Goal: Information Seeking & Learning: Learn about a topic

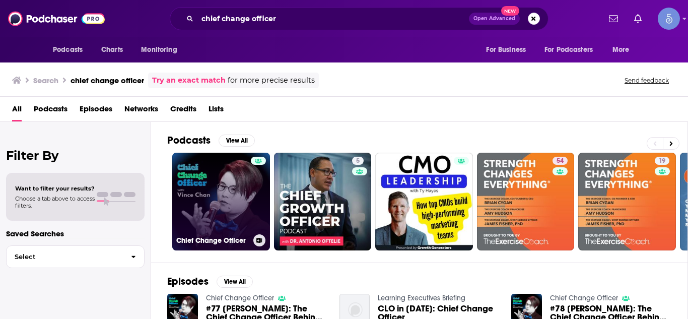
click at [231, 195] on link "Chief Change Officer" at bounding box center [221, 202] width 98 height 98
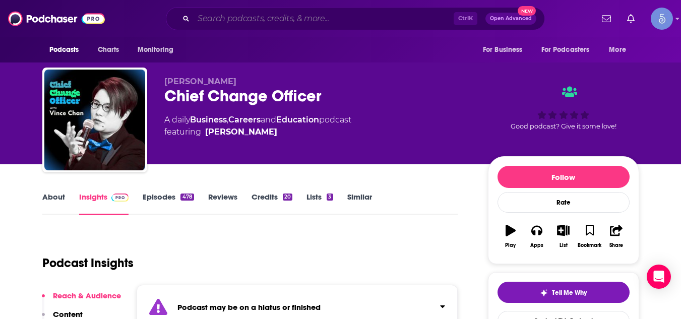
click at [205, 18] on input "Search podcasts, credits, & more..." at bounding box center [324, 19] width 260 height 16
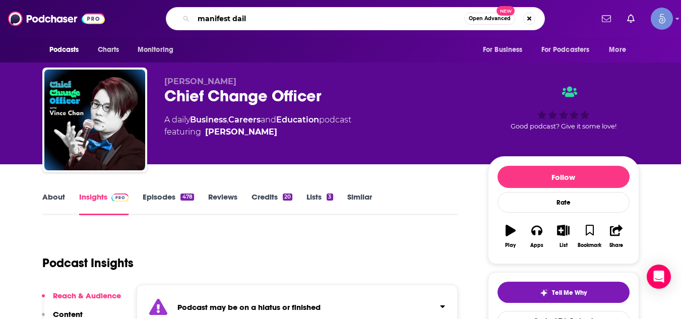
type input "manifest daily"
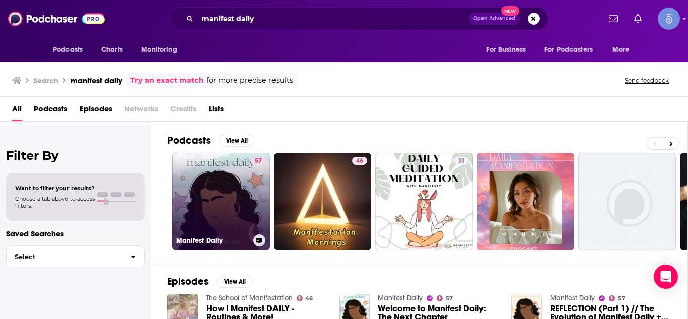
click at [221, 180] on link "57 Manifest Daily" at bounding box center [221, 202] width 98 height 98
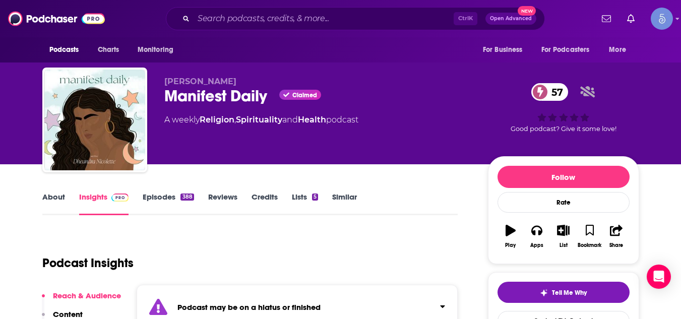
click at [164, 104] on div "Manifest Daily Claimed 57" at bounding box center [317, 96] width 307 height 20
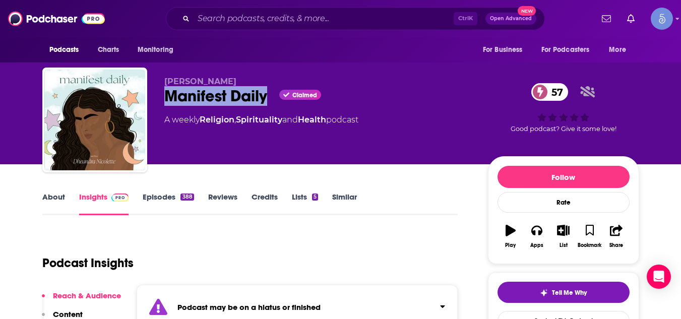
drag, startPoint x: 162, startPoint y: 98, endPoint x: 269, endPoint y: 92, distance: 107.0
click at [269, 92] on div "[PERSON_NAME] Manifest Daily Claimed 57 A weekly Religion , Spirituality and He…" at bounding box center [340, 122] width 597 height 109
copy h2 "Manifest Daily"
click at [216, 17] on input "Search podcasts, credits, & more..." at bounding box center [324, 19] width 260 height 16
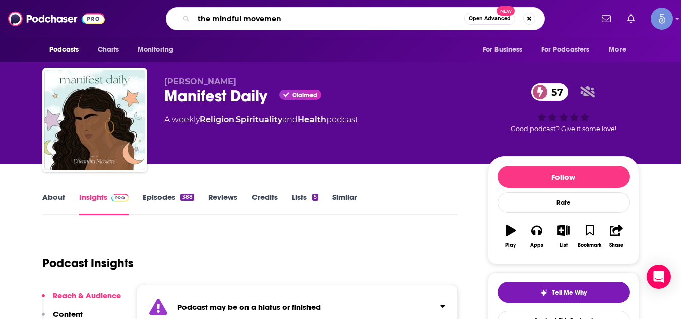
type input "the mindful movement"
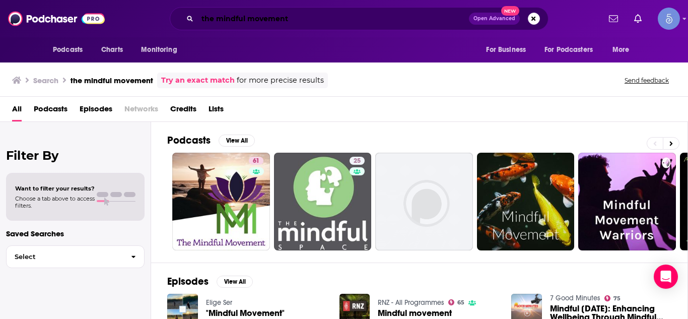
click at [277, 20] on input "the mindful movement" at bounding box center [334, 19] width 272 height 16
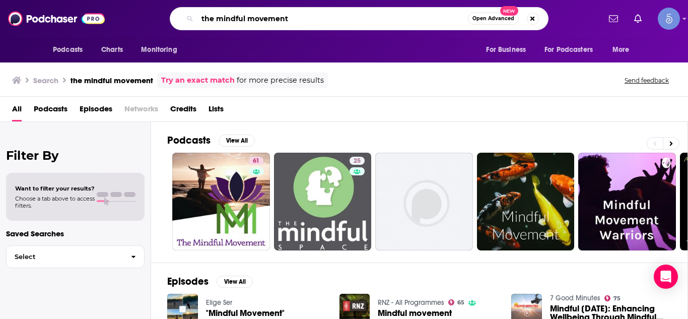
click at [277, 20] on input "the mindful movement" at bounding box center [333, 19] width 271 height 16
paste input "The [PERSON_NAME] Show"
type input "The [PERSON_NAME] Show"
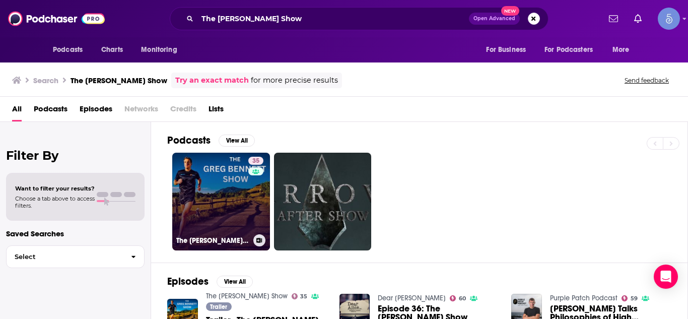
click at [242, 190] on link "35 The [PERSON_NAME] Show" at bounding box center [221, 202] width 98 height 98
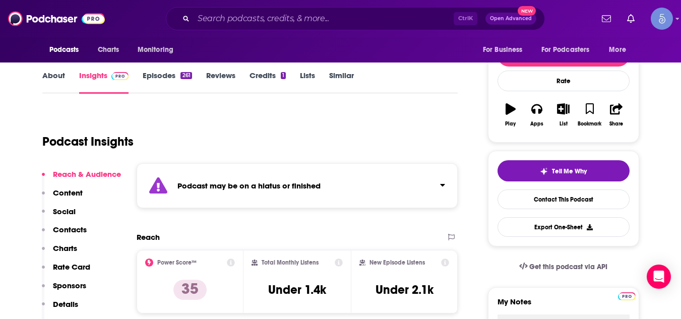
scroll to position [141, 0]
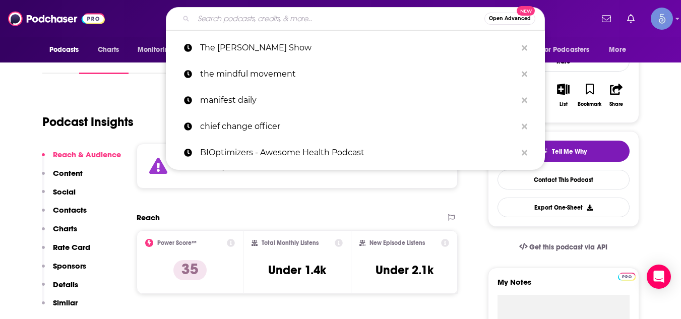
click at [253, 19] on input "Search podcasts, credits, & more..." at bounding box center [339, 19] width 291 height 16
paste input "The Best SEO Podcast: Defining the Future of Search"
type input "The Best SEO Podcast: Defining the Future of Search"
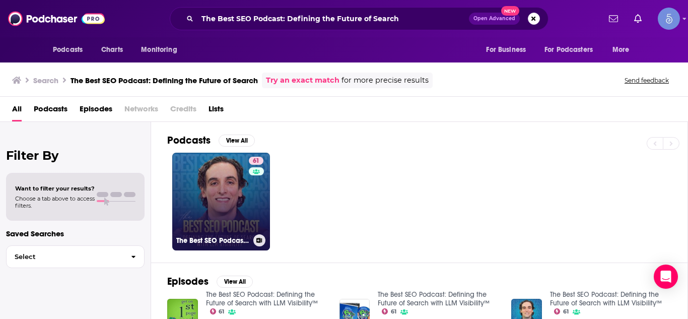
click at [185, 192] on link "61 The Best SEO Podcast: Defining the Future of Search with LLM Visibility™" at bounding box center [221, 202] width 98 height 98
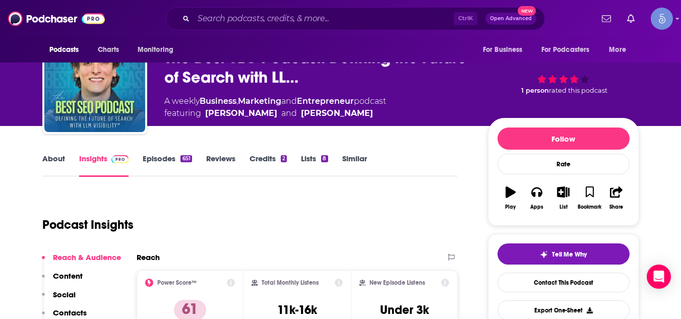
scroll to position [20, 0]
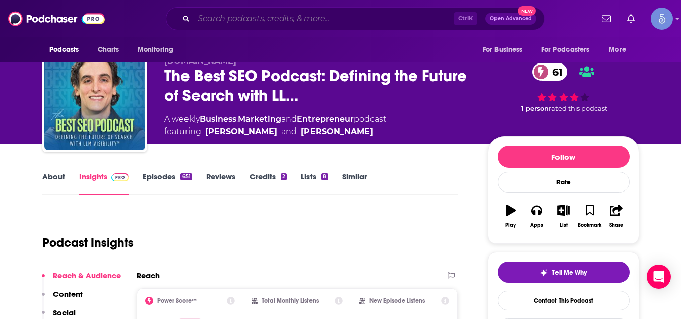
click at [202, 18] on input "Search podcasts, credits, & more..." at bounding box center [324, 19] width 260 height 16
paste input "Secret Sauce"
type input "Secret Sauce"
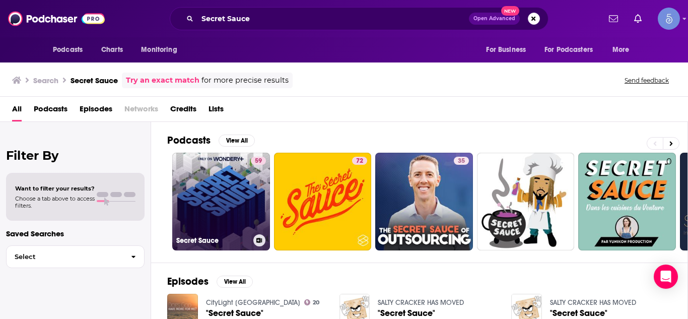
click at [232, 186] on link "59 Secret Sauce" at bounding box center [221, 202] width 98 height 98
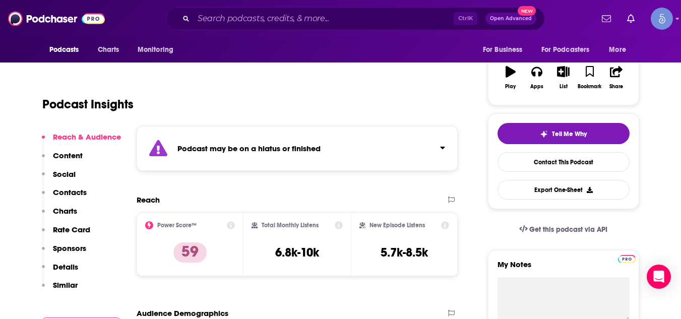
scroll to position [161, 0]
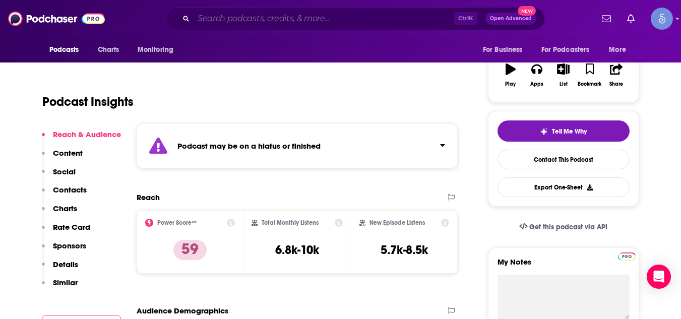
click at [249, 19] on input "Search podcasts, credits, & more..." at bounding box center [324, 19] width 260 height 16
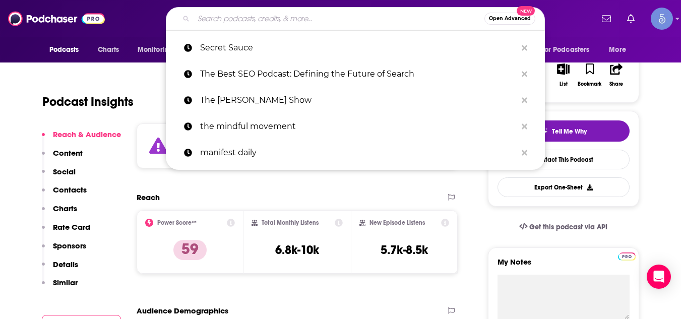
paste input "The [PERSON_NAME] Show"
type input "The [PERSON_NAME] Show"
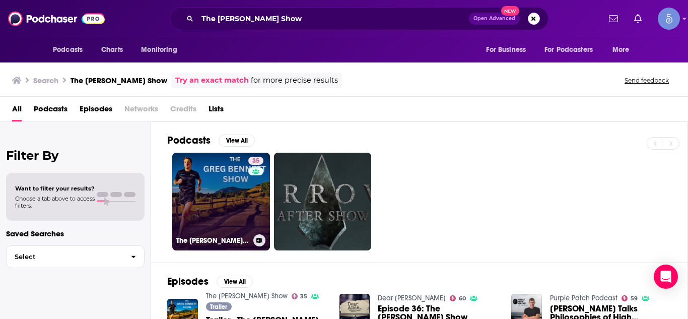
click at [224, 183] on link "35 The [PERSON_NAME] Show" at bounding box center [221, 202] width 98 height 98
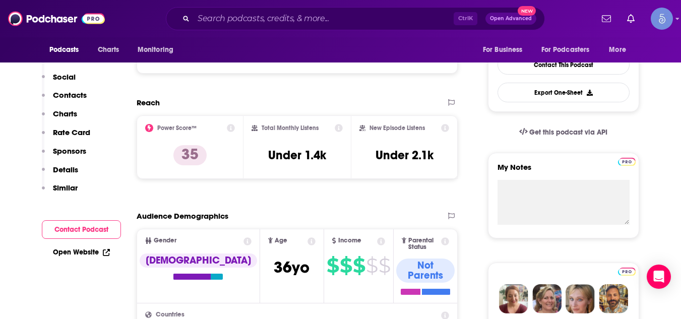
scroll to position [279, 0]
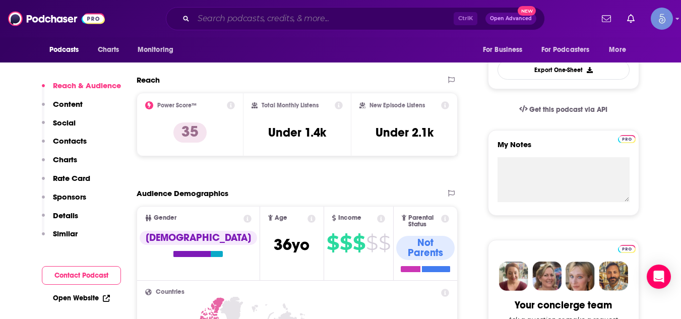
click at [281, 14] on input "Search podcasts, credits, & more..." at bounding box center [324, 19] width 260 height 16
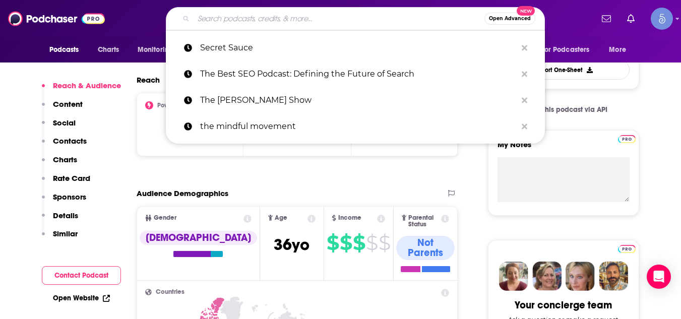
paste input "Talent Empowerment with [PERSON_NAME]"
type input "Talent Empowerment with [PERSON_NAME]"
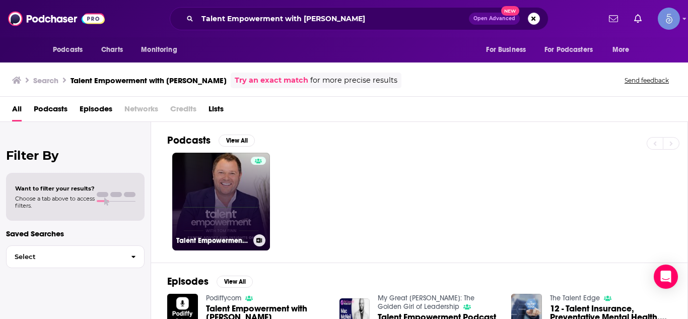
click at [225, 191] on link "Talent Empowerment with [PERSON_NAME]" at bounding box center [221, 202] width 98 height 98
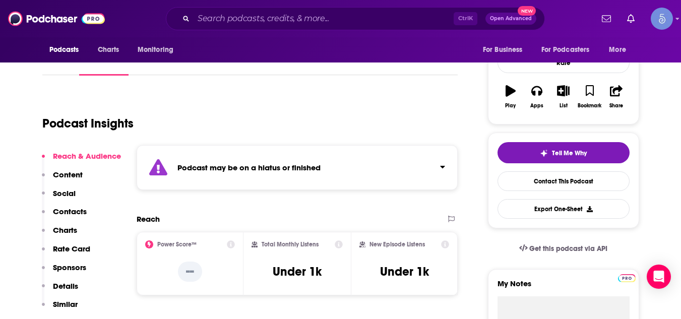
scroll to position [141, 0]
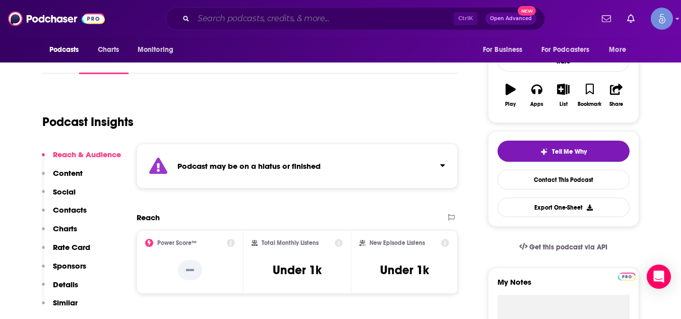
click at [245, 21] on input "Search podcasts, credits, & more..." at bounding box center [324, 19] width 260 height 16
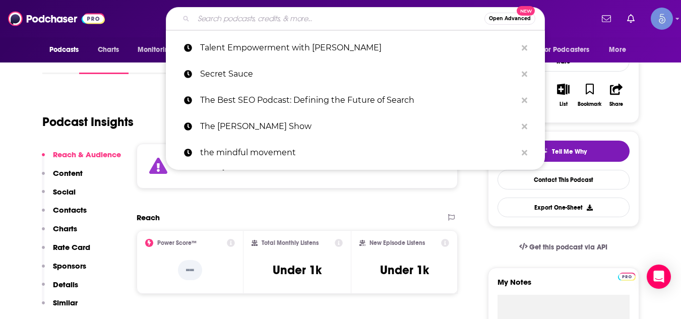
paste input "The Guiding Voice"
type input "The Guiding Voice"
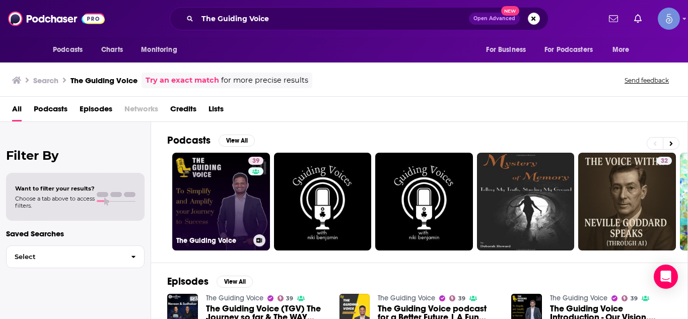
click at [201, 204] on link "39 The Guiding Voice" at bounding box center [221, 202] width 98 height 98
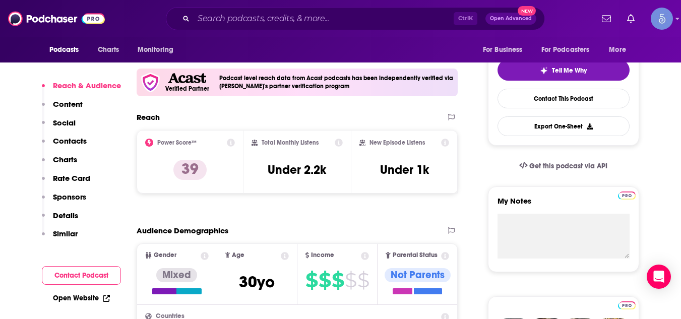
scroll to position [242, 0]
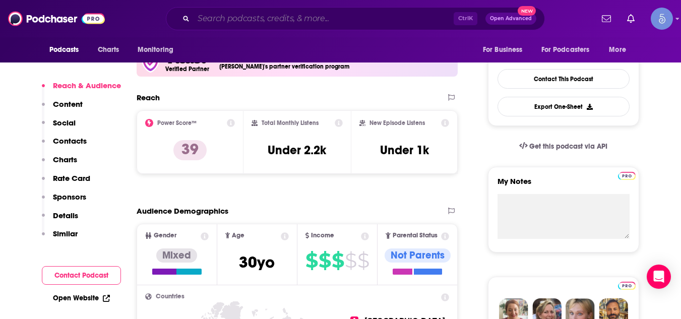
click at [215, 14] on input "Search podcasts, credits, & more..." at bounding box center [324, 19] width 260 height 16
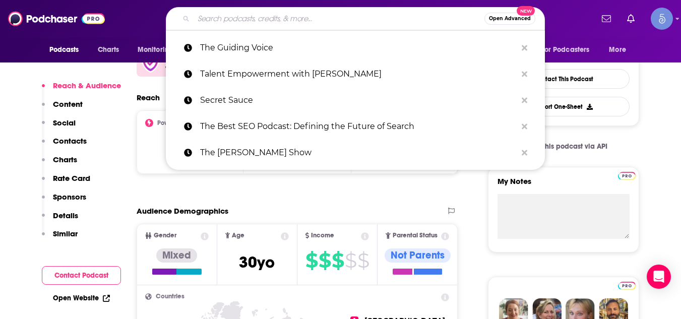
paste input "[PERSON_NAME] Show Podcast"
type input "[PERSON_NAME] Show Podcast"
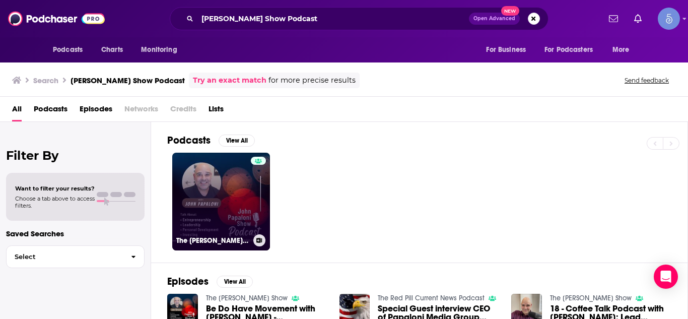
click at [226, 191] on link "The [PERSON_NAME] Show" at bounding box center [221, 202] width 98 height 98
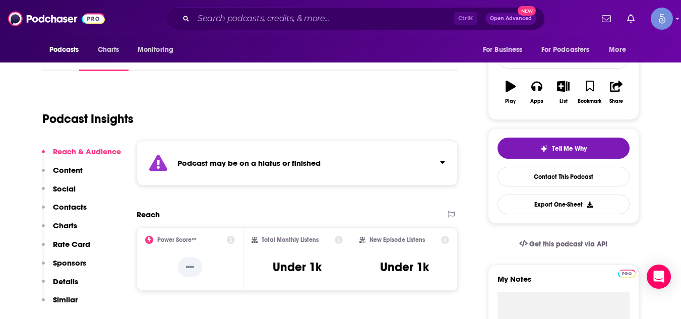
scroll to position [161, 0]
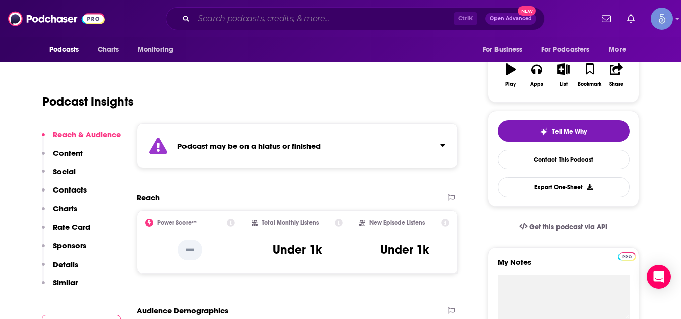
click at [278, 21] on input "Search podcasts, credits, & more..." at bounding box center [324, 19] width 260 height 16
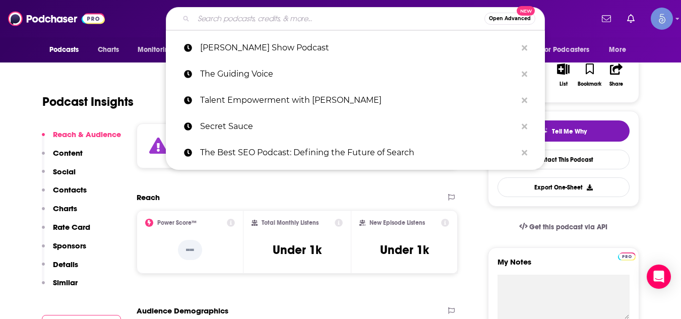
paste input "What Are You Made Of?"
type input "What Are You Made Of?"
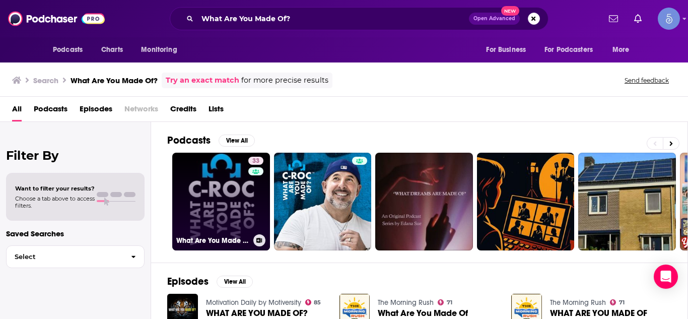
click at [241, 177] on link "33 What Are You Made Of?" at bounding box center [221, 202] width 98 height 98
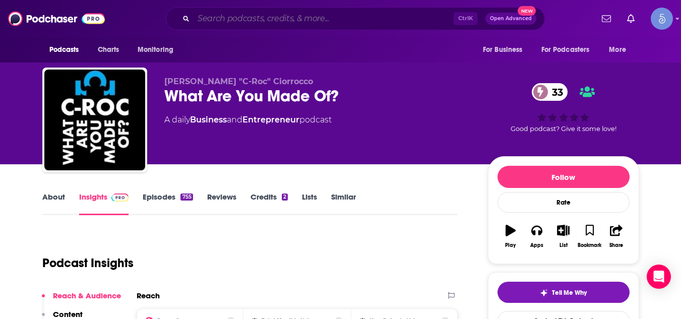
click at [224, 13] on input "Search podcasts, credits, & more..." at bounding box center [324, 19] width 260 height 16
paste input "[PERSON_NAME]"
type input "[PERSON_NAME]"
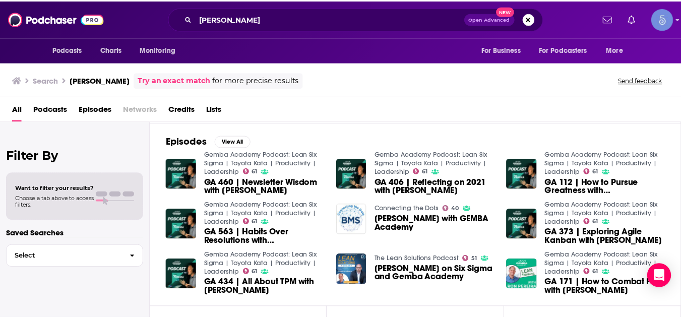
scroll to position [141, 0]
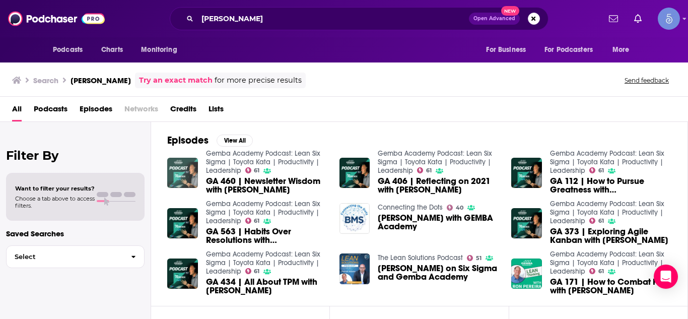
click at [196, 165] on img "GA 460 | Newsletter Wisdom with Ron Pereira" at bounding box center [182, 173] width 31 height 31
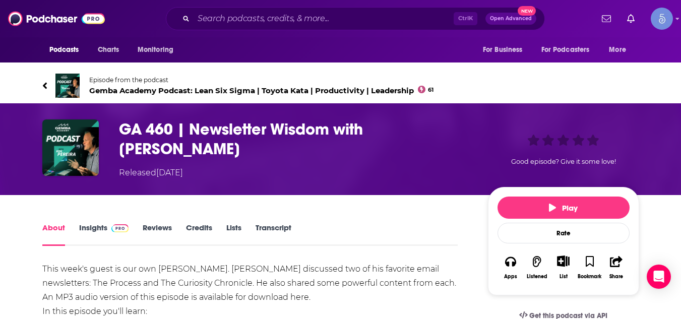
click at [150, 88] on span "Gemba Academy Podcast: Lean Six Sigma | Toyota Kata | Productivity | Leadership…" at bounding box center [261, 91] width 345 height 10
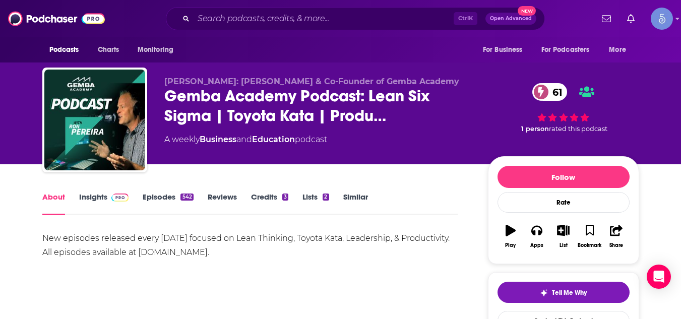
click at [104, 196] on link "Insights" at bounding box center [104, 203] width 50 height 23
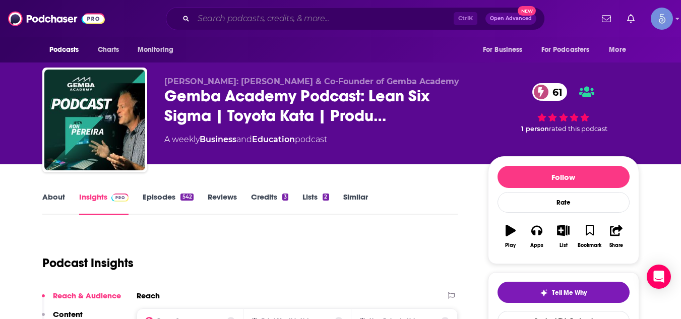
click at [235, 20] on input "Search podcasts, credits, & more..." at bounding box center [324, 19] width 260 height 16
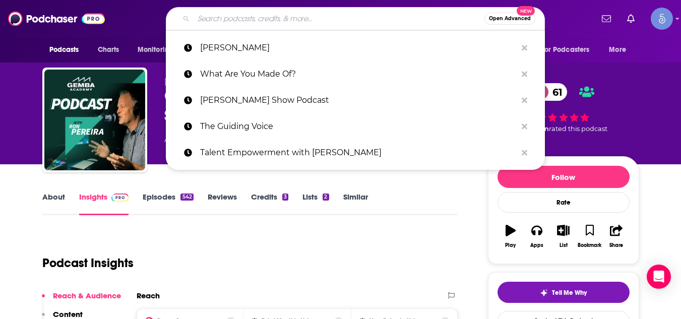
paste input "Positive Leadership"
type input "Positive Leadership"
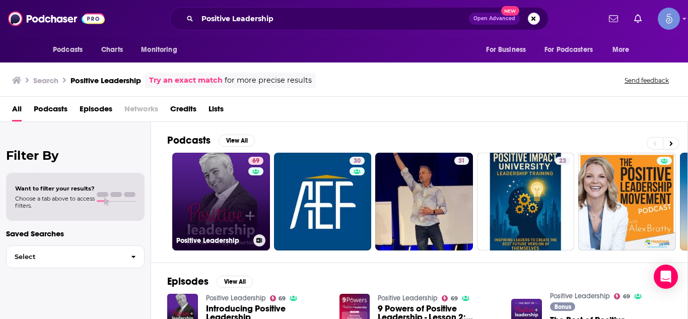
click at [196, 203] on link "69 Positive Leadership" at bounding box center [221, 202] width 98 height 98
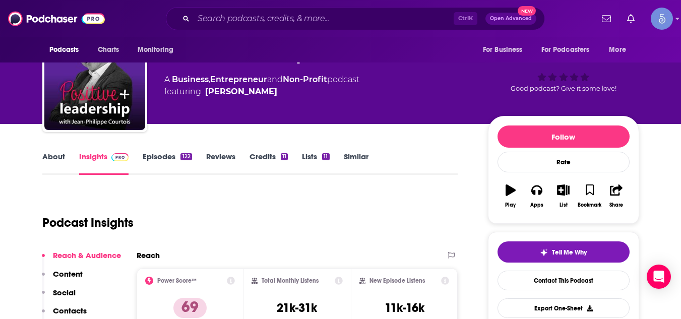
scroll to position [121, 0]
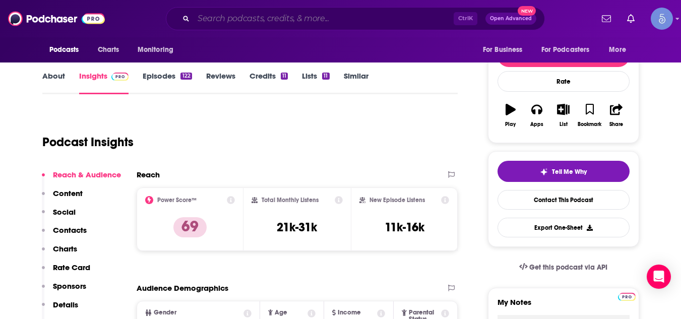
click at [223, 18] on input "Search podcasts, credits, & more..." at bounding box center [324, 19] width 260 height 16
paste input "Product Mastery Now for Product Managers, Leaders, and Innovators"
type input "Product Mastery Now for Product Managers, Leaders, and Innovators"
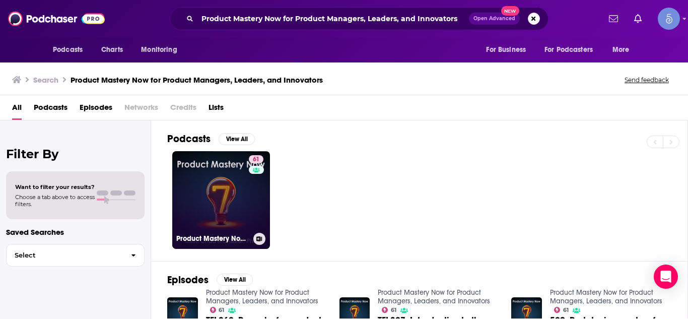
click at [234, 177] on link "61 Product Mastery Now for Product Managers, Leaders, and Innovators" at bounding box center [221, 200] width 98 height 98
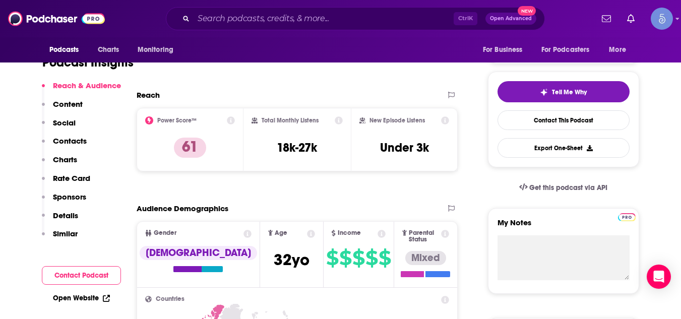
scroll to position [222, 0]
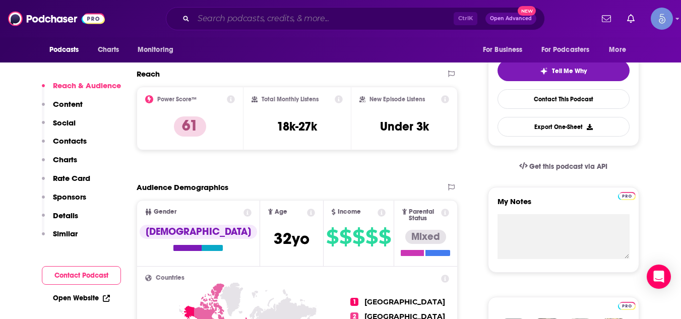
click at [260, 15] on input "Search podcasts, credits, & more..." at bounding box center [324, 19] width 260 height 16
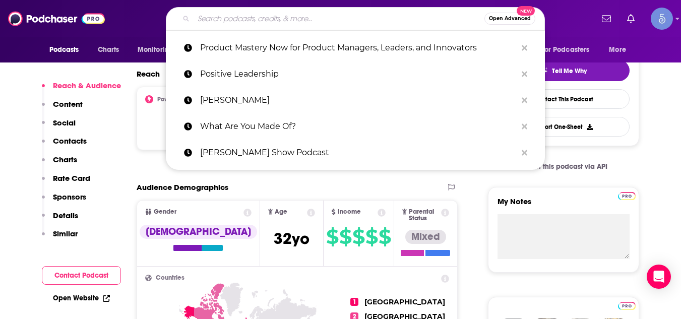
paste input "Innovation and Leadership with [PERSON_NAME]"
type input "Innovation and Leadership with [PERSON_NAME]"
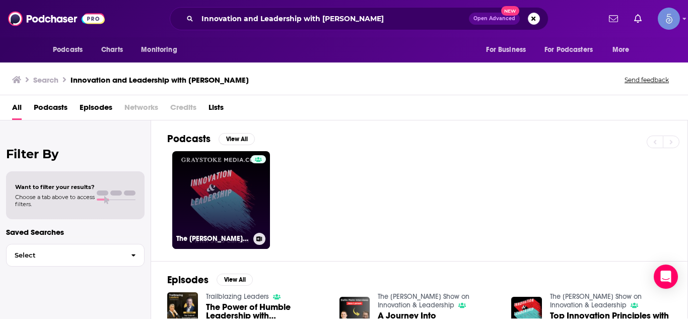
click at [224, 199] on link "The [PERSON_NAME] Show on Innovation & Leadership" at bounding box center [221, 200] width 98 height 98
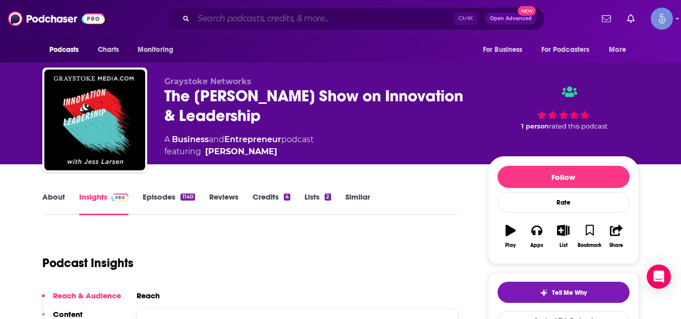
click at [272, 17] on input "Search podcasts, credits, & more..." at bounding box center [324, 19] width 260 height 16
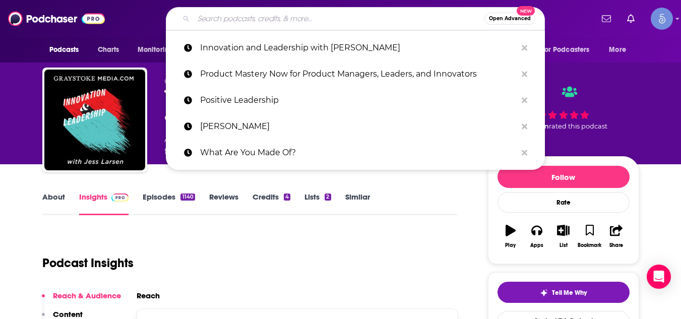
paste input "Strategy and Leadership Podcast"
type input "Strategy and Leadership Podcast"
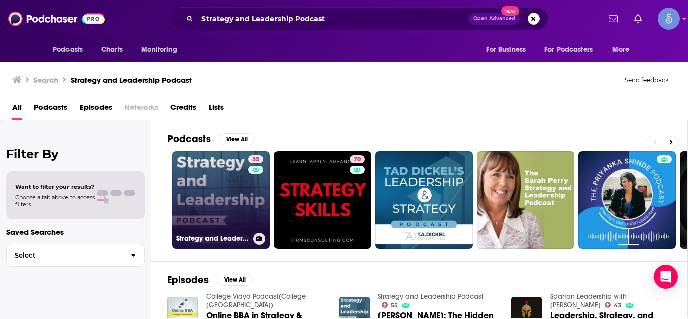
click at [202, 177] on link "55 Strategy and Leadership Podcast" at bounding box center [221, 200] width 98 height 98
